Goal: Task Accomplishment & Management: Manage account settings

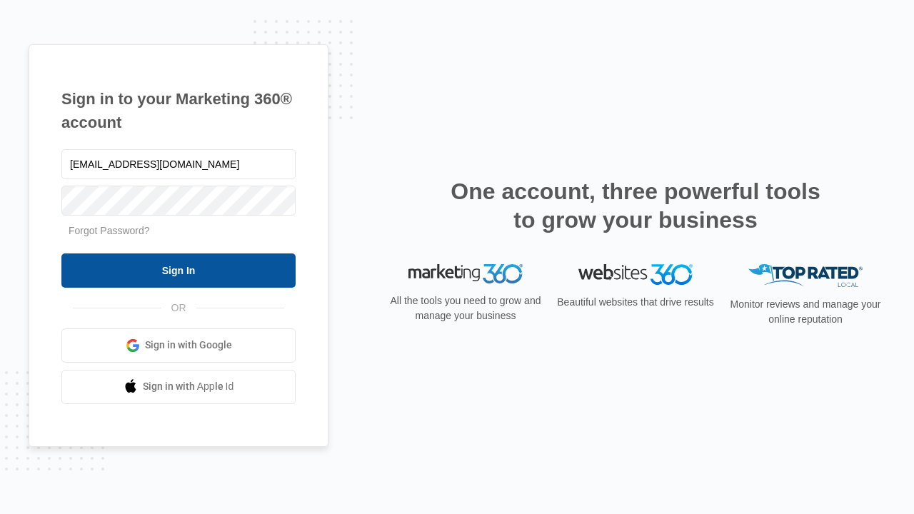
click at [179, 270] on input "Sign In" at bounding box center [178, 270] width 234 height 34
